Goal: Information Seeking & Learning: Check status

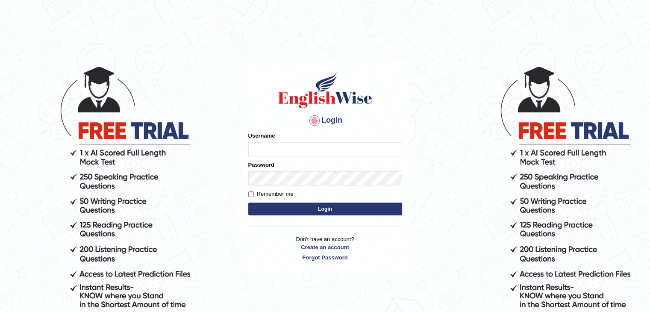
click at [273, 144] on input "Username" at bounding box center [325, 149] width 154 height 15
click at [273, 144] on input "abd" at bounding box center [325, 149] width 154 height 15
type input "abdulkhalid_parramatta"
click at [269, 209] on button "Login" at bounding box center [325, 208] width 154 height 13
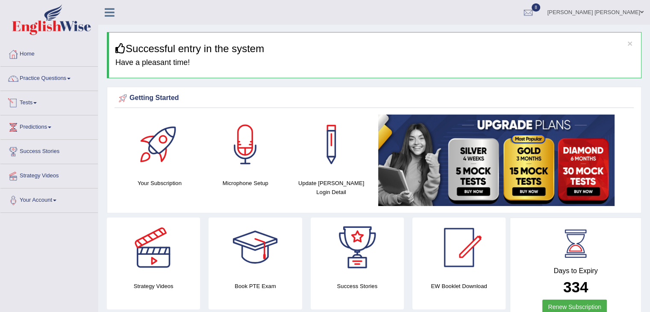
click at [36, 81] on link "Practice Questions" at bounding box center [48, 77] width 97 height 21
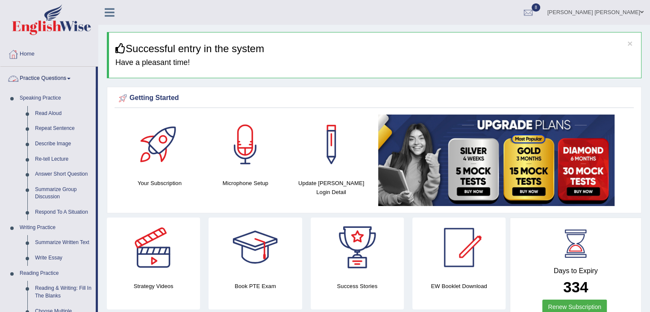
click at [46, 81] on link "Practice Questions" at bounding box center [47, 77] width 95 height 21
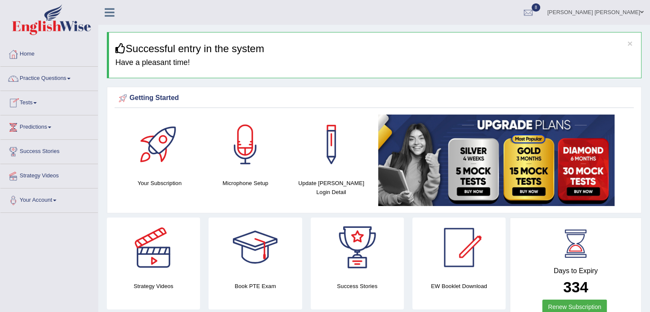
click at [29, 110] on link "Tests" at bounding box center [48, 101] width 97 height 21
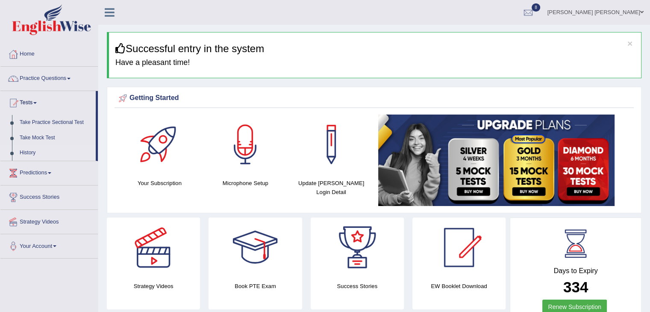
click at [24, 152] on link "History" at bounding box center [56, 152] width 80 height 15
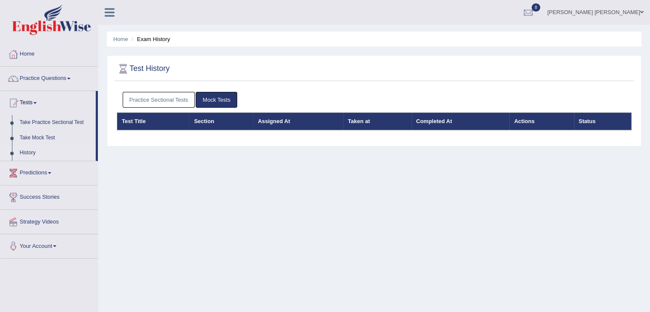
click at [149, 103] on link "Practice Sectional Tests" at bounding box center [159, 100] width 73 height 16
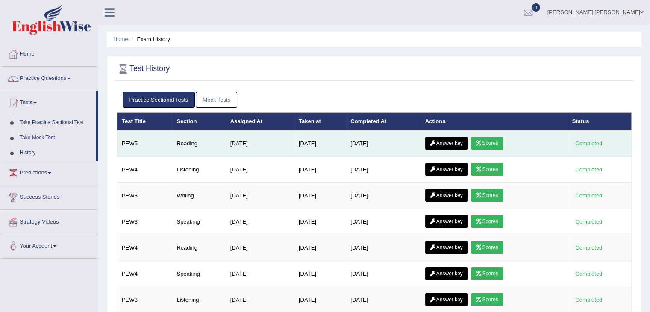
click at [502, 138] on link "Scores" at bounding box center [487, 143] width 32 height 13
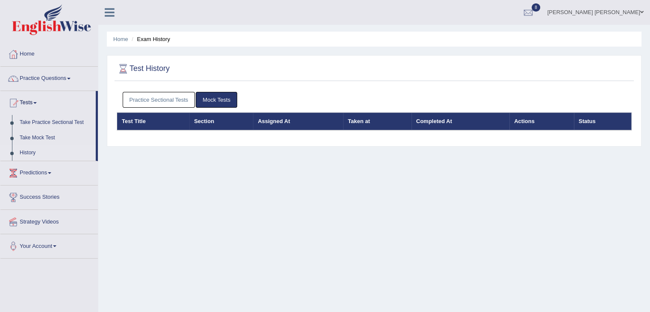
click at [156, 96] on link "Practice Sectional Tests" at bounding box center [159, 100] width 73 height 16
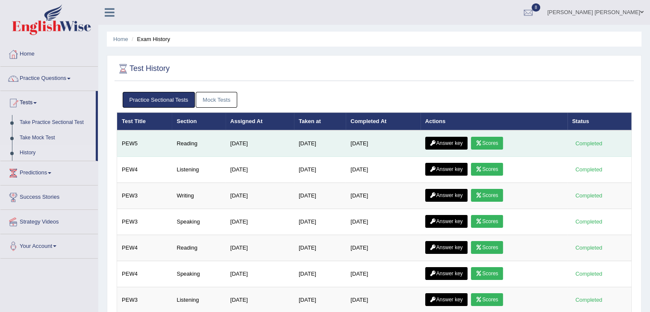
click at [446, 140] on link "Answer key" at bounding box center [446, 143] width 42 height 13
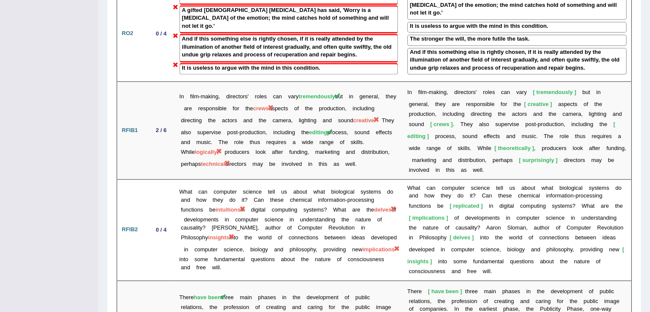
scroll to position [1047, 0]
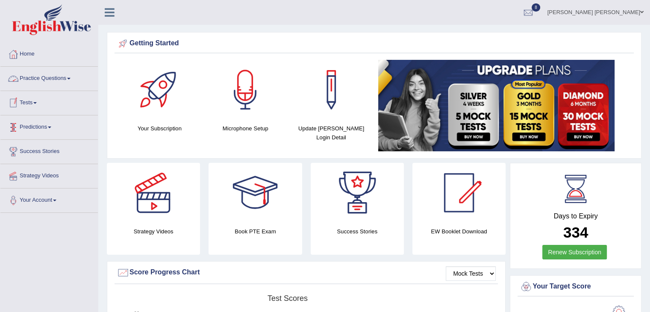
click at [27, 101] on link "Tests" at bounding box center [48, 101] width 97 height 21
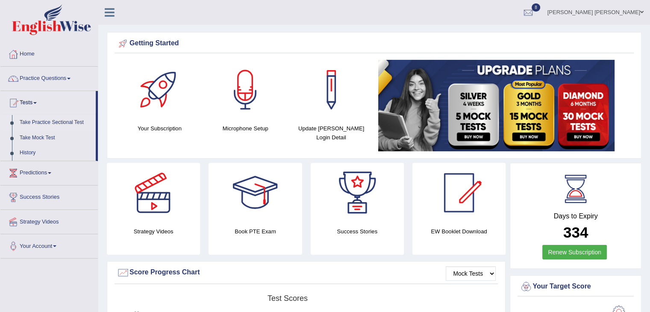
click at [48, 119] on link "Take Practice Sectional Test" at bounding box center [56, 122] width 80 height 15
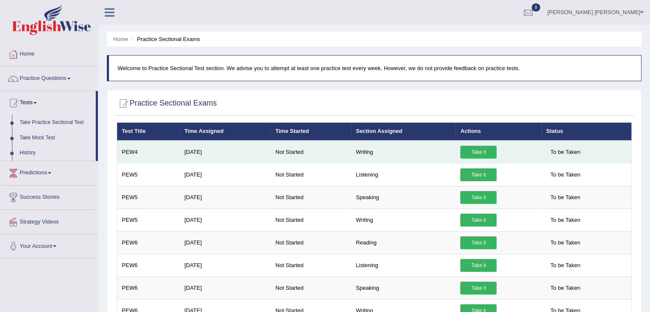
click at [475, 148] on link "Take it" at bounding box center [478, 152] width 36 height 13
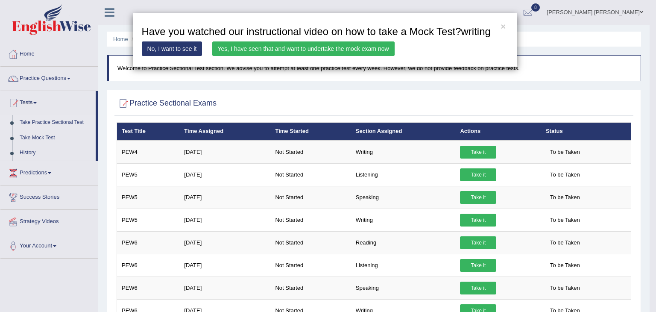
click at [355, 47] on link "Yes, I have seen that and want to undertake the mock exam now" at bounding box center [303, 48] width 182 height 15
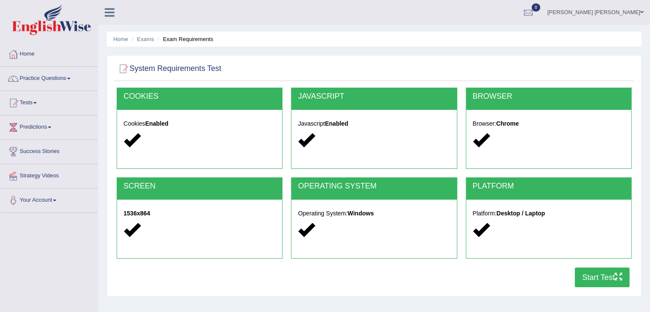
click at [589, 273] on button "Start Test" at bounding box center [602, 277] width 55 height 20
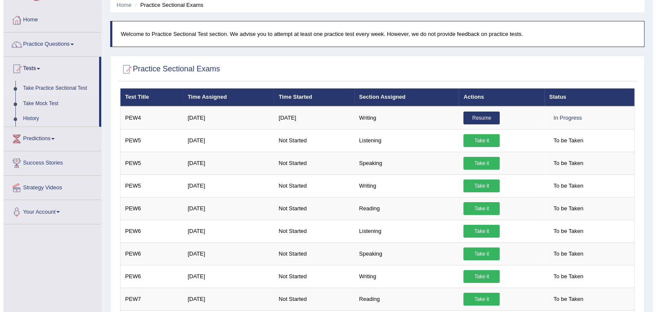
scroll to position [51, 0]
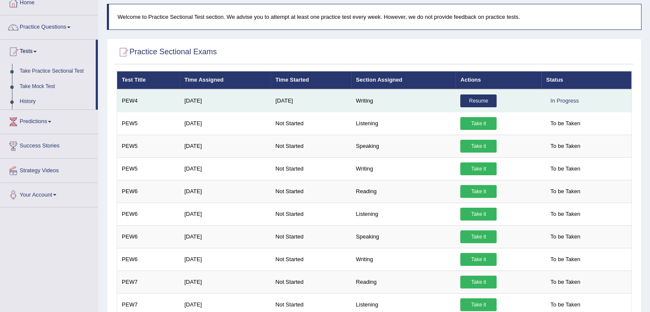
click at [473, 98] on link "Resume" at bounding box center [478, 100] width 36 height 13
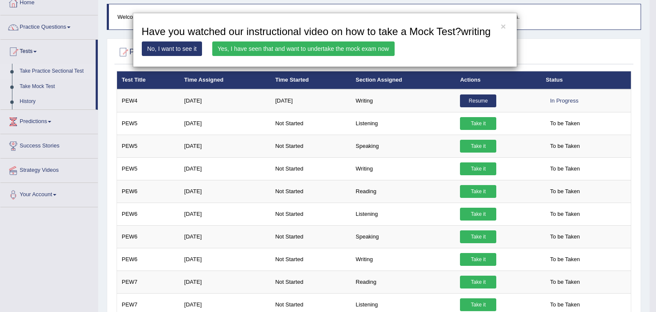
click at [292, 48] on link "Yes, I have seen that and want to undertake the mock exam now" at bounding box center [303, 48] width 182 height 15
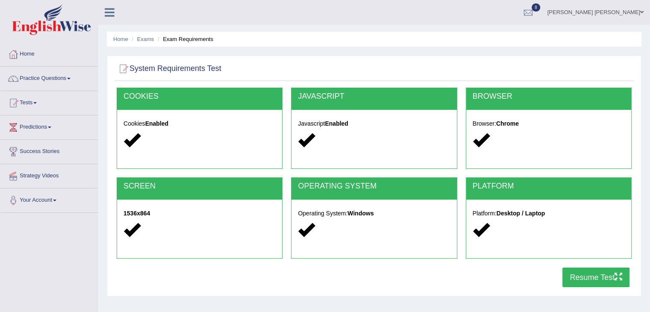
click at [31, 104] on link "Tests" at bounding box center [48, 101] width 97 height 21
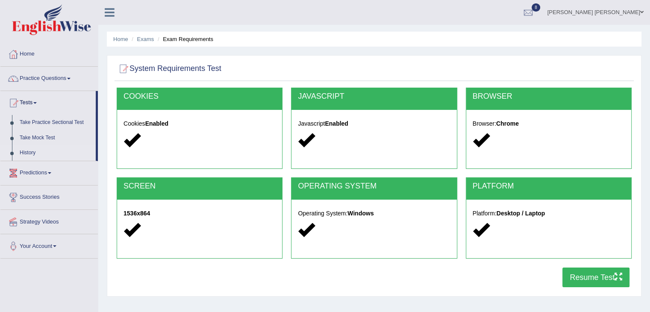
click at [18, 155] on link "History" at bounding box center [56, 152] width 80 height 15
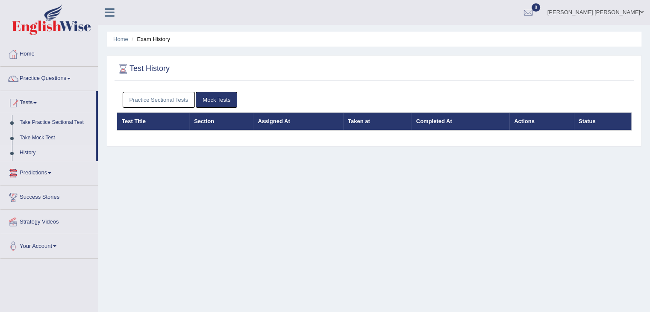
click at [154, 100] on link "Practice Sectional Tests" at bounding box center [159, 100] width 73 height 16
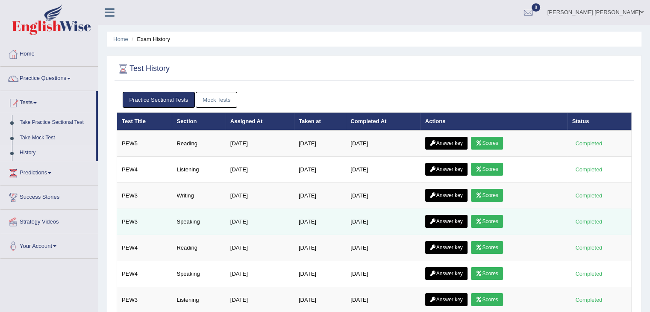
click at [494, 219] on link "Scores" at bounding box center [487, 221] width 32 height 13
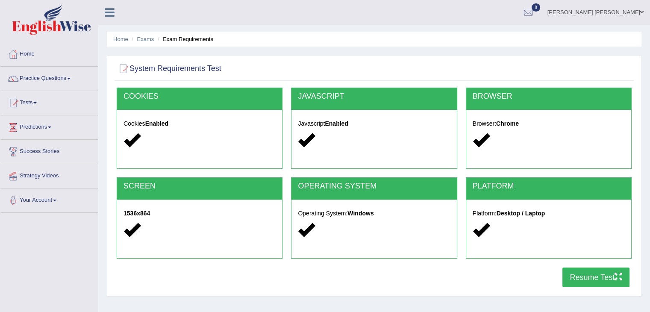
click at [586, 280] on button "Resume Test" at bounding box center [595, 277] width 67 height 20
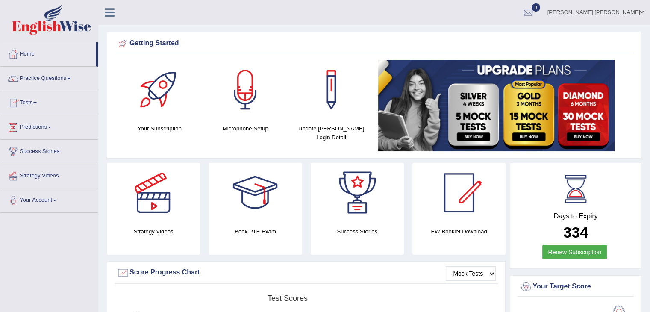
click at [29, 98] on link "Tests" at bounding box center [48, 101] width 97 height 21
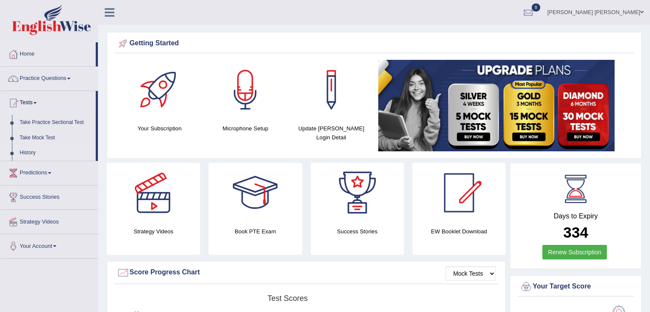
click at [28, 154] on link "History" at bounding box center [56, 152] width 80 height 15
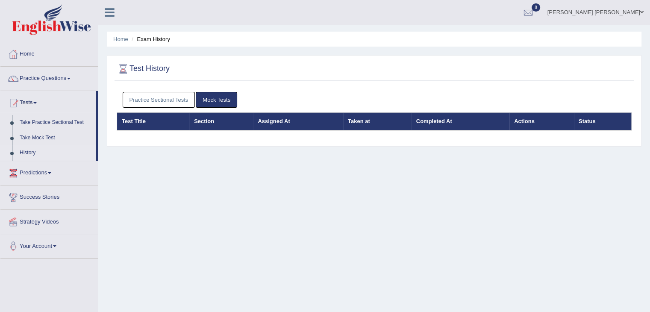
click at [138, 102] on link "Practice Sectional Tests" at bounding box center [159, 100] width 73 height 16
click at [135, 94] on link "Practice Sectional Tests" at bounding box center [159, 100] width 73 height 16
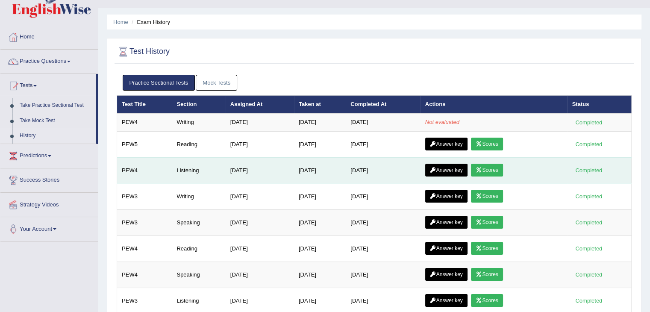
click at [466, 176] on td "Answer key Scores" at bounding box center [493, 170] width 147 height 26
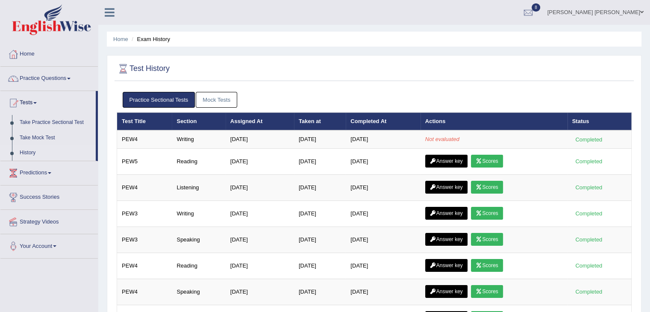
click at [215, 100] on link "Mock Tests" at bounding box center [216, 100] width 41 height 16
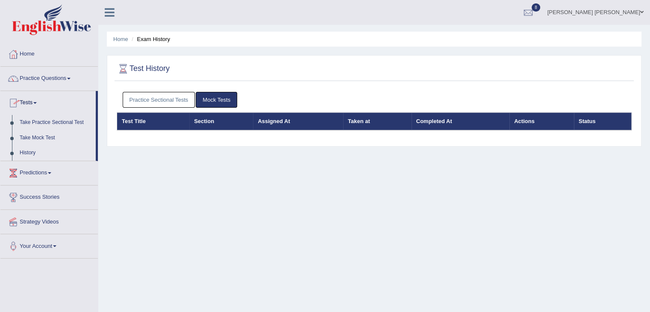
click at [32, 139] on link "Take Mock Test" at bounding box center [56, 137] width 80 height 15
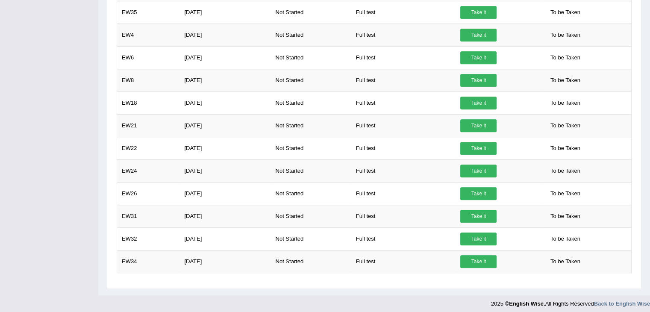
scroll to position [661, 0]
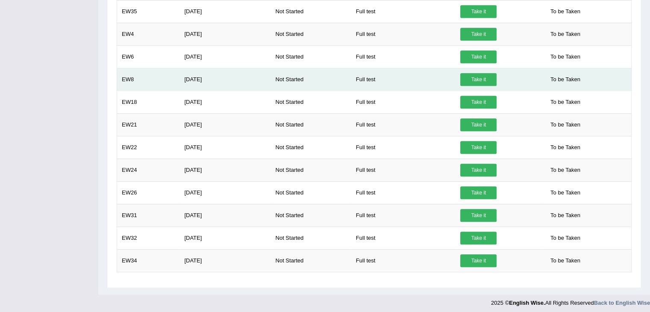
click at [197, 79] on td "Aug 24, 2025" at bounding box center [224, 79] width 91 height 23
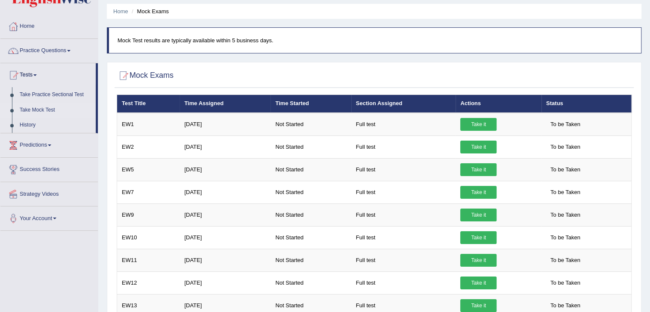
scroll to position [0, 0]
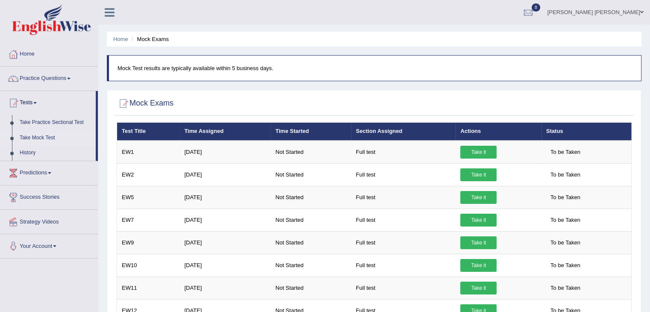
drag, startPoint x: 197, startPoint y: 79, endPoint x: 94, endPoint y: 274, distance: 220.5
click at [200, 106] on div at bounding box center [374, 104] width 515 height 18
click at [38, 121] on link "Take Practice Sectional Test" at bounding box center [56, 122] width 80 height 15
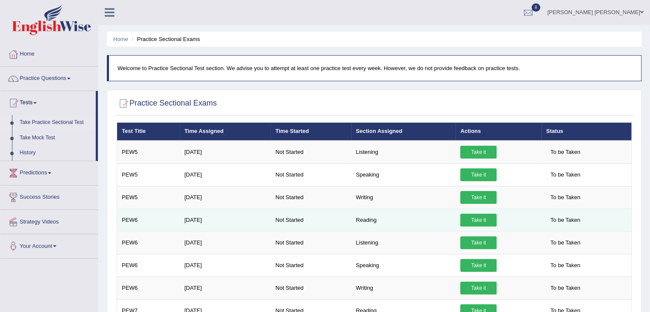
click at [475, 219] on link "Take it" at bounding box center [478, 220] width 36 height 13
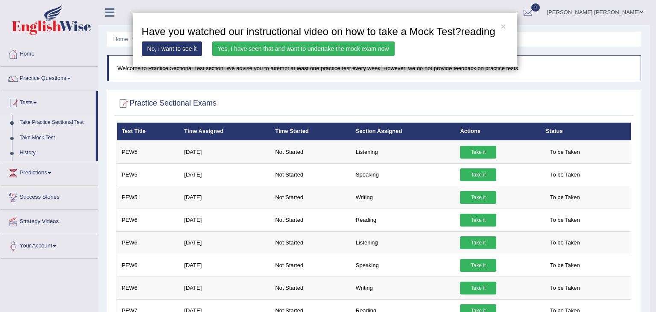
click at [339, 46] on link "Yes, I have seen that and want to undertake the mock exam now" at bounding box center [303, 48] width 182 height 15
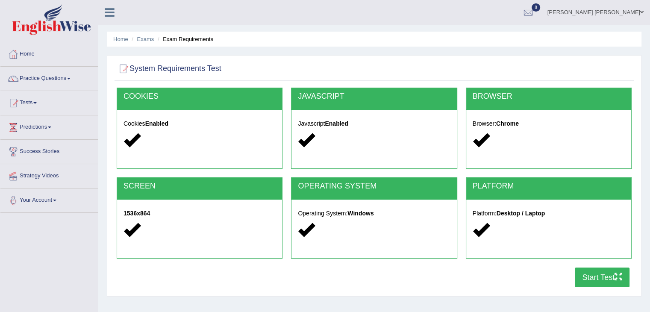
click at [595, 280] on button "Start Test" at bounding box center [602, 277] width 55 height 20
click at [33, 103] on link "Tests" at bounding box center [48, 101] width 97 height 21
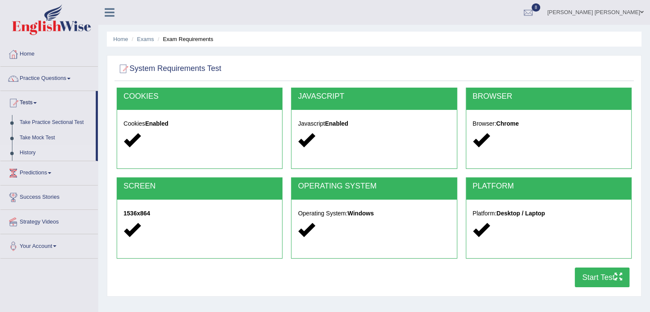
click at [21, 153] on link "History" at bounding box center [56, 152] width 80 height 15
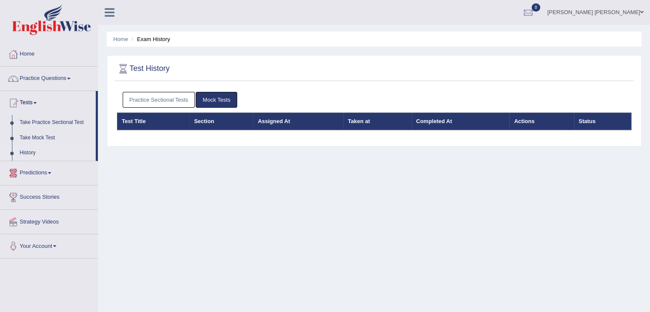
click at [134, 100] on link "Practice Sectional Tests" at bounding box center [159, 100] width 73 height 16
click at [147, 106] on link "Practice Sectional Tests" at bounding box center [159, 100] width 73 height 16
click at [140, 97] on link "Practice Sectional Tests" at bounding box center [159, 100] width 73 height 16
click at [133, 99] on link "Practice Sectional Tests" at bounding box center [159, 100] width 73 height 16
click at [150, 101] on link "Practice Sectional Tests" at bounding box center [159, 100] width 73 height 16
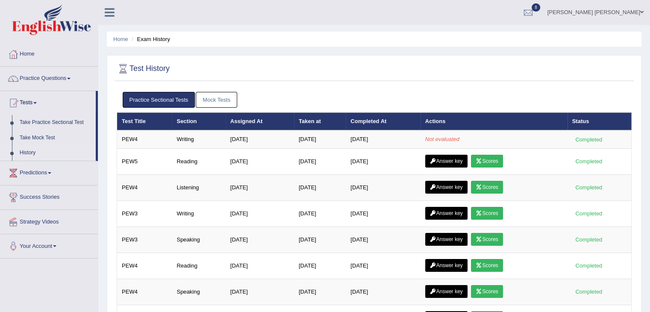
click at [448, 101] on ul "Practice Sectional Tests Mock Tests" at bounding box center [374, 100] width 503 height 16
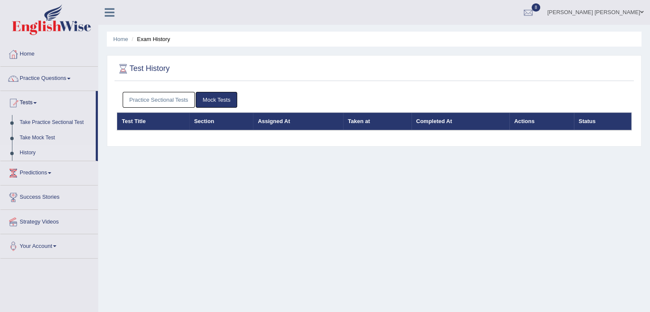
click at [162, 101] on link "Practice Sectional Tests" at bounding box center [159, 100] width 73 height 16
click at [158, 100] on link "Practice Sectional Tests" at bounding box center [159, 100] width 73 height 16
click at [138, 101] on link "Practice Sectional Tests" at bounding box center [159, 100] width 73 height 16
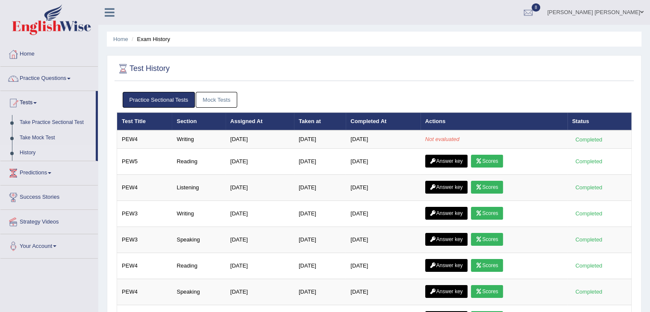
click at [606, 12] on link "Abdul khalid Syed" at bounding box center [595, 11] width 109 height 22
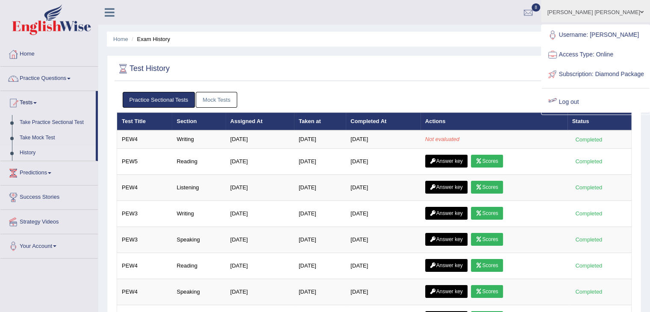
click at [559, 109] on div at bounding box center [552, 102] width 13 height 13
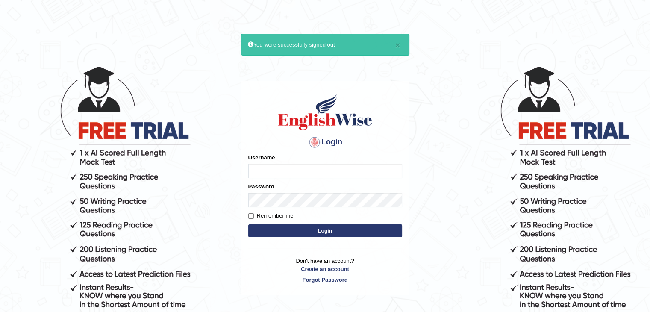
type input "[PERSON_NAME]"
click at [264, 220] on label "Remember me" at bounding box center [270, 215] width 45 height 9
click at [254, 219] on input "Remember me" at bounding box center [251, 216] width 6 height 6
checkbox input "true"
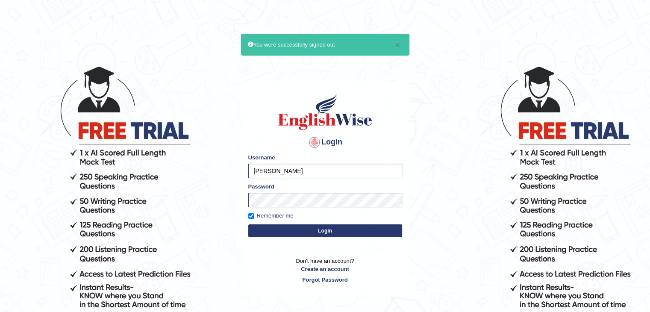
click at [272, 232] on button "Login" at bounding box center [325, 230] width 154 height 13
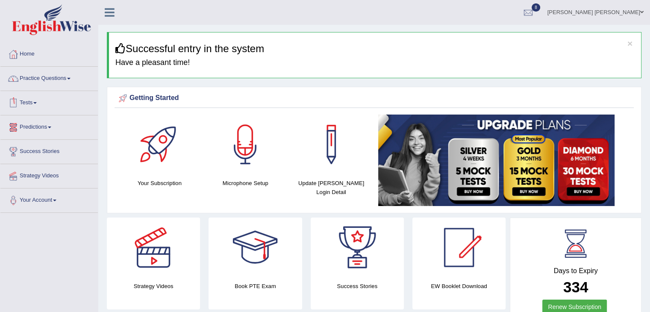
click at [32, 102] on link "Tests" at bounding box center [48, 101] width 97 height 21
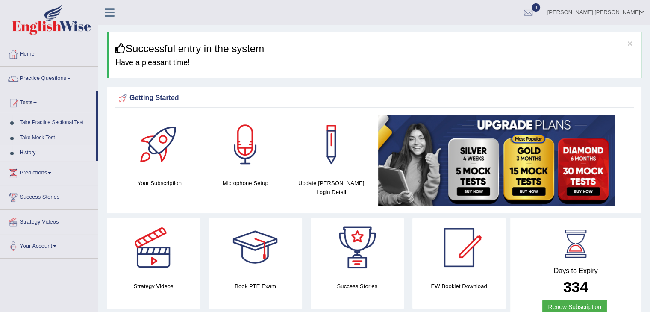
click at [32, 152] on link "History" at bounding box center [56, 152] width 80 height 15
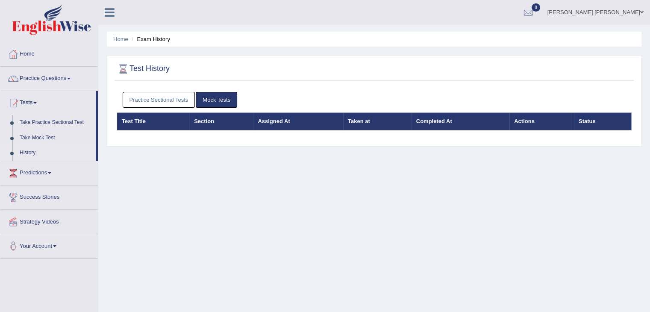
click at [158, 97] on link "Practice Sectional Tests" at bounding box center [159, 100] width 73 height 16
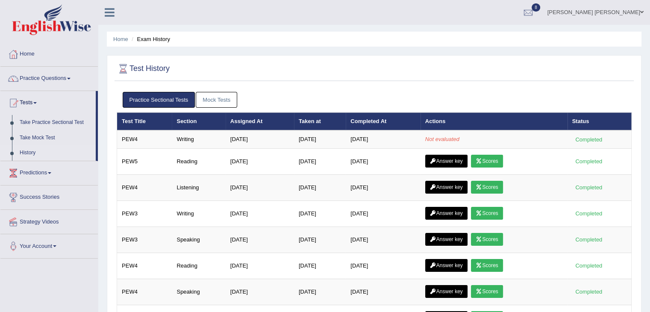
click at [596, 16] on link "Abdul khalid Syed" at bounding box center [595, 11] width 109 height 22
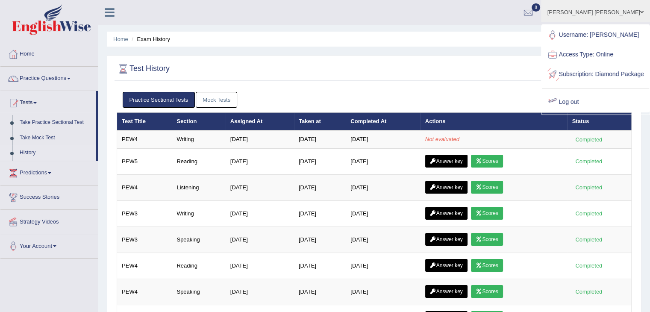
click at [579, 112] on link "Log out" at bounding box center [595, 102] width 107 height 20
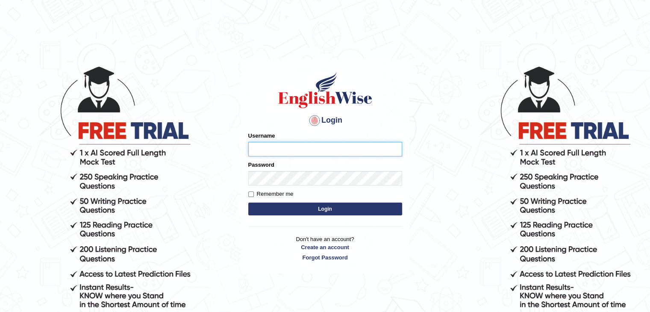
type input "[PERSON_NAME]"
click at [346, 206] on button "Login" at bounding box center [325, 208] width 154 height 13
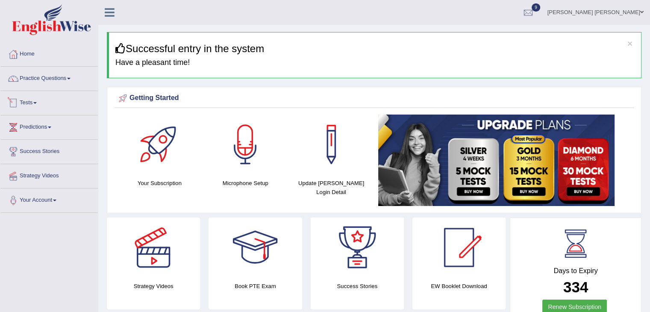
click at [42, 103] on link "Tests" at bounding box center [48, 101] width 97 height 21
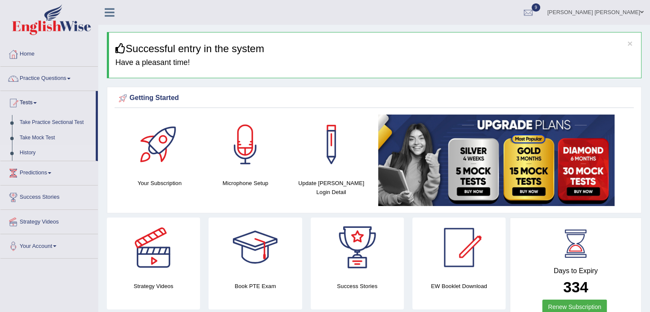
click at [38, 154] on link "History" at bounding box center [56, 152] width 80 height 15
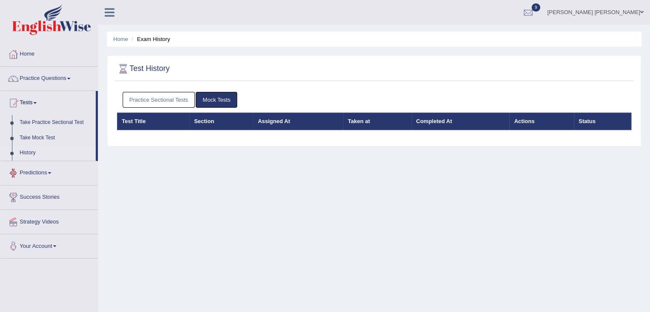
click at [134, 103] on link "Practice Sectional Tests" at bounding box center [159, 100] width 73 height 16
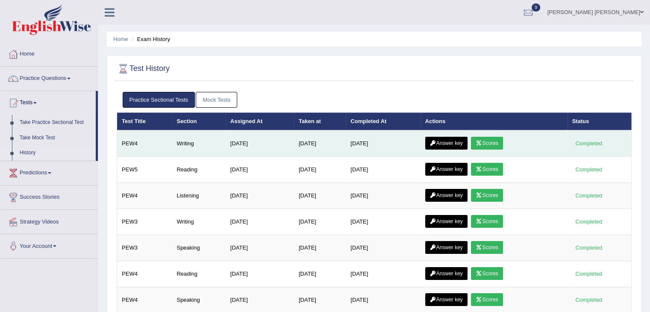
click at [497, 141] on link "Scores" at bounding box center [487, 143] width 32 height 13
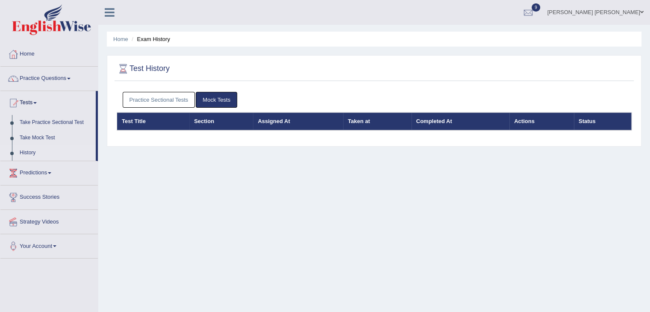
click at [159, 94] on link "Practice Sectional Tests" at bounding box center [159, 100] width 73 height 16
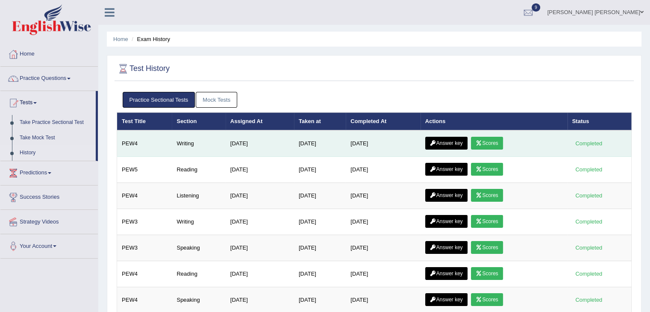
click at [443, 142] on link "Answer key" at bounding box center [446, 143] width 42 height 13
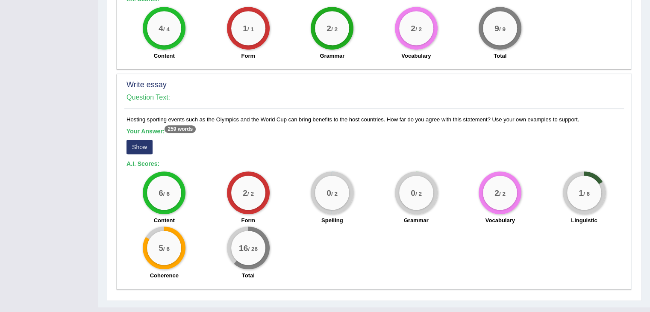
scroll to position [520, 0]
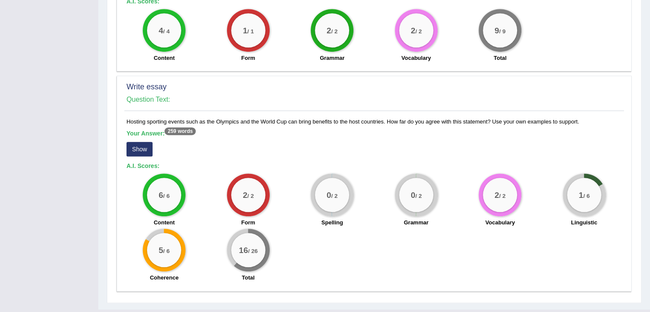
click at [137, 149] on button "Show" at bounding box center [139, 149] width 26 height 15
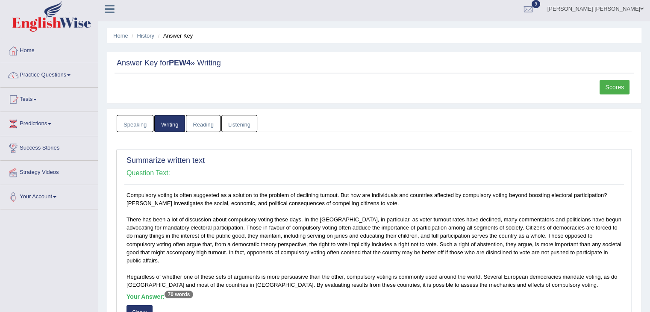
scroll to position [0, 0]
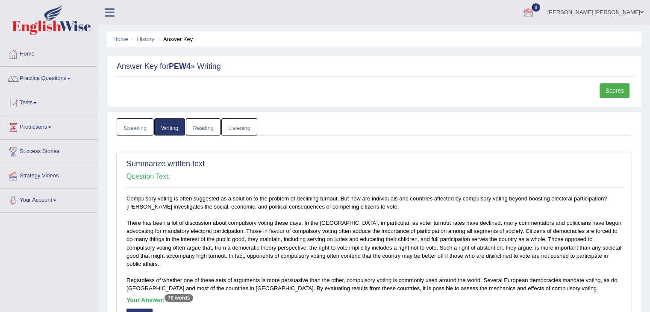
click at [607, 9] on link "[PERSON_NAME] [PERSON_NAME]" at bounding box center [595, 11] width 109 height 22
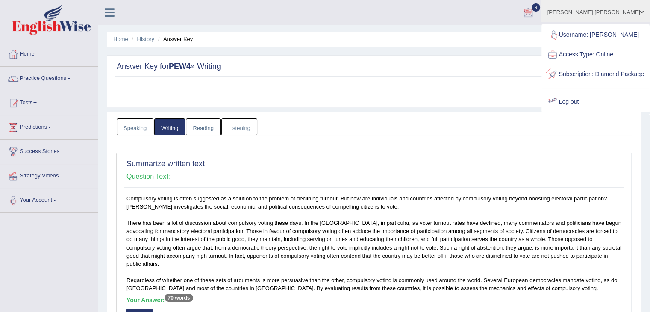
click at [575, 112] on link "Log out" at bounding box center [595, 102] width 107 height 20
